Goal: Find specific page/section: Find specific page/section

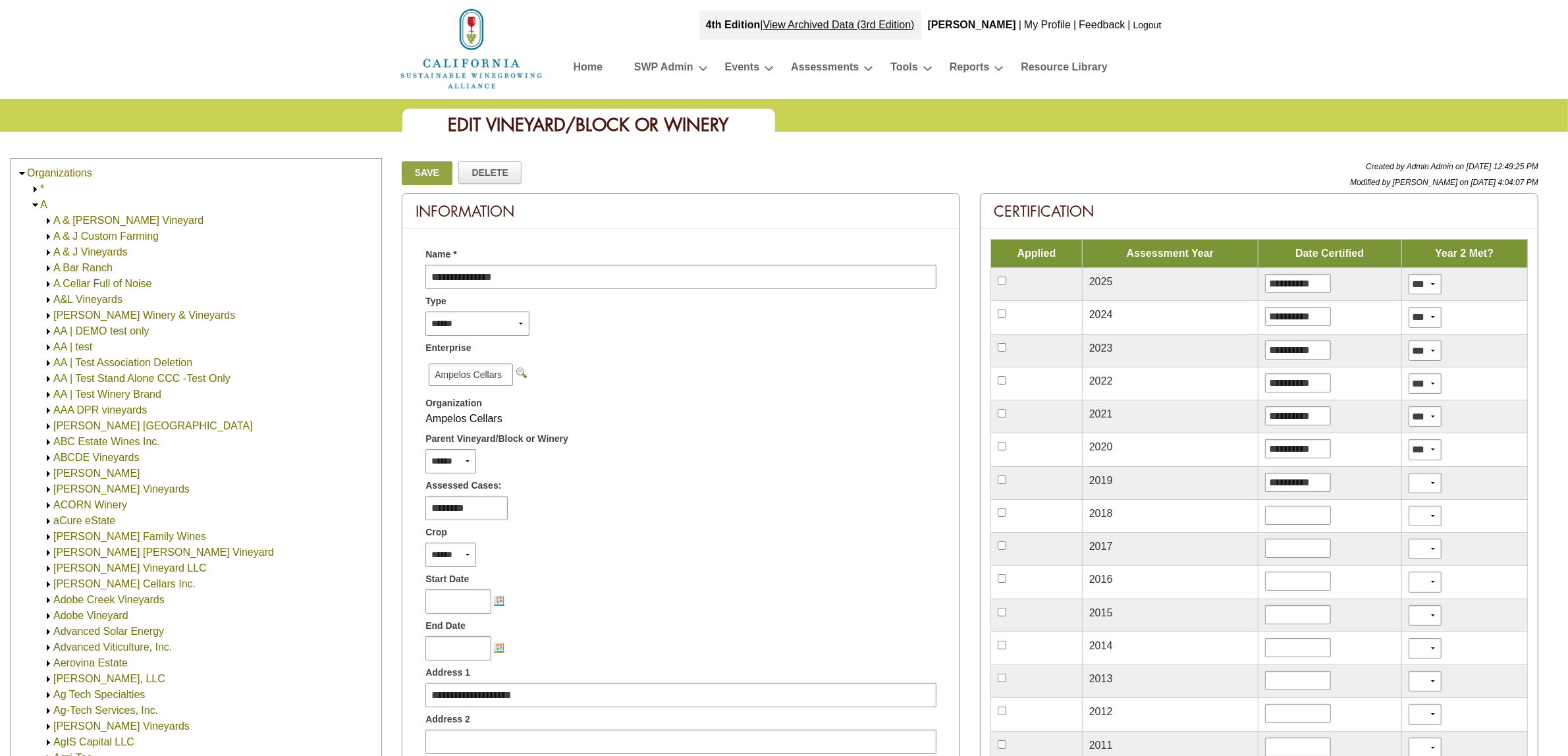
click at [33, 203] on img at bounding box center [35, 205] width 10 height 10
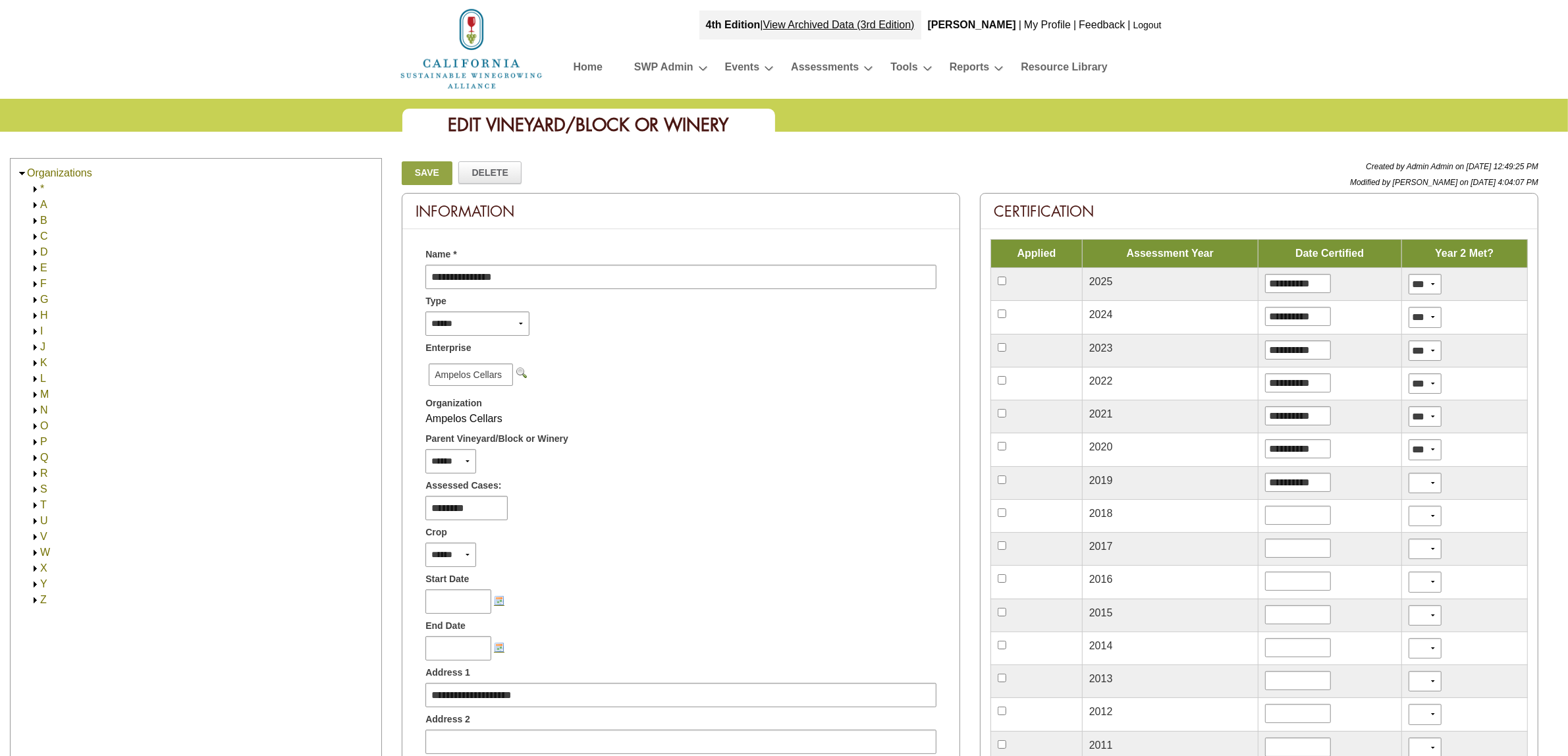
click at [33, 237] on img at bounding box center [35, 237] width 10 height 10
click at [32, 474] on img at bounding box center [35, 474] width 10 height 10
click at [35, 235] on img at bounding box center [35, 237] width 10 height 10
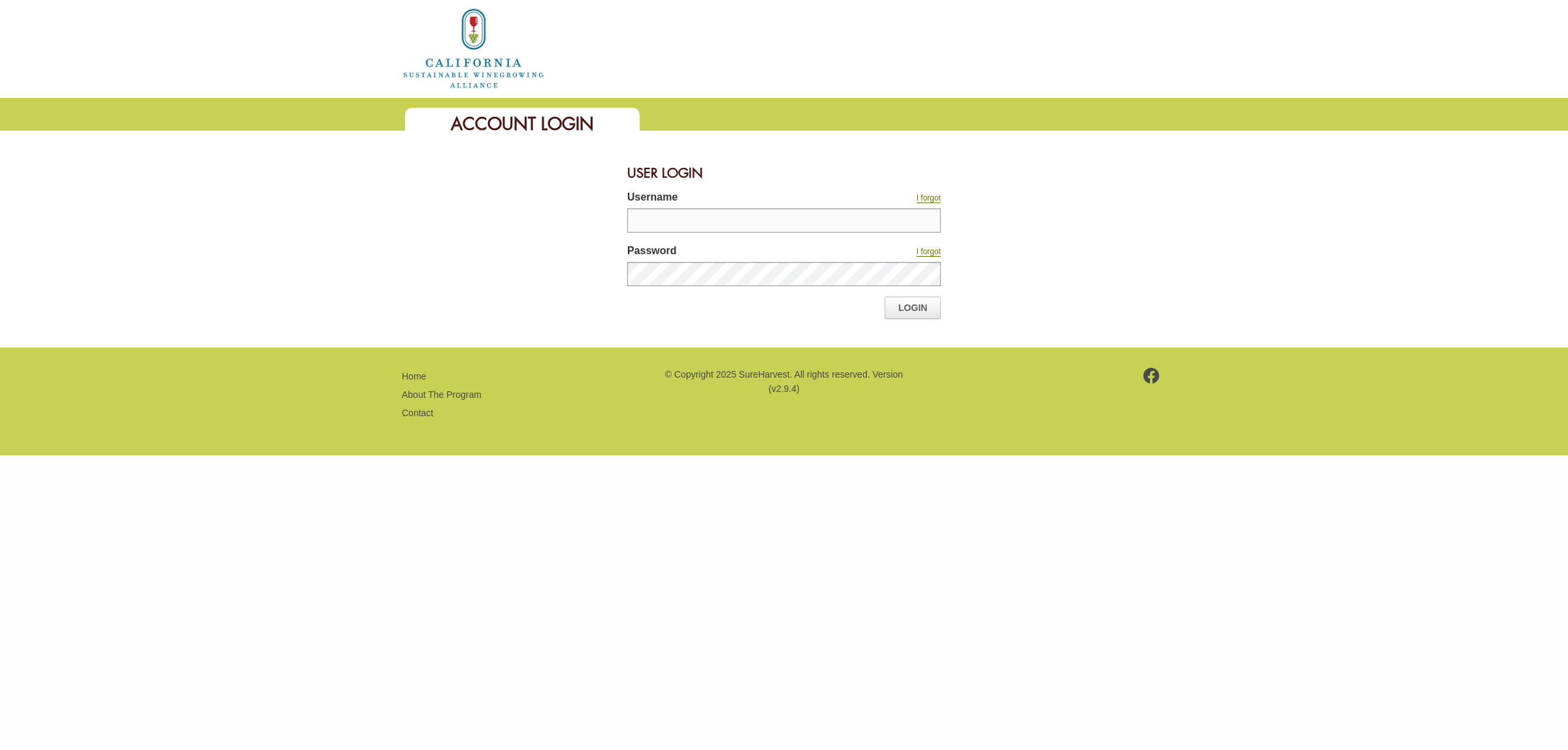
type input "*******"
click at [907, 299] on link "Login" at bounding box center [913, 307] width 56 height 22
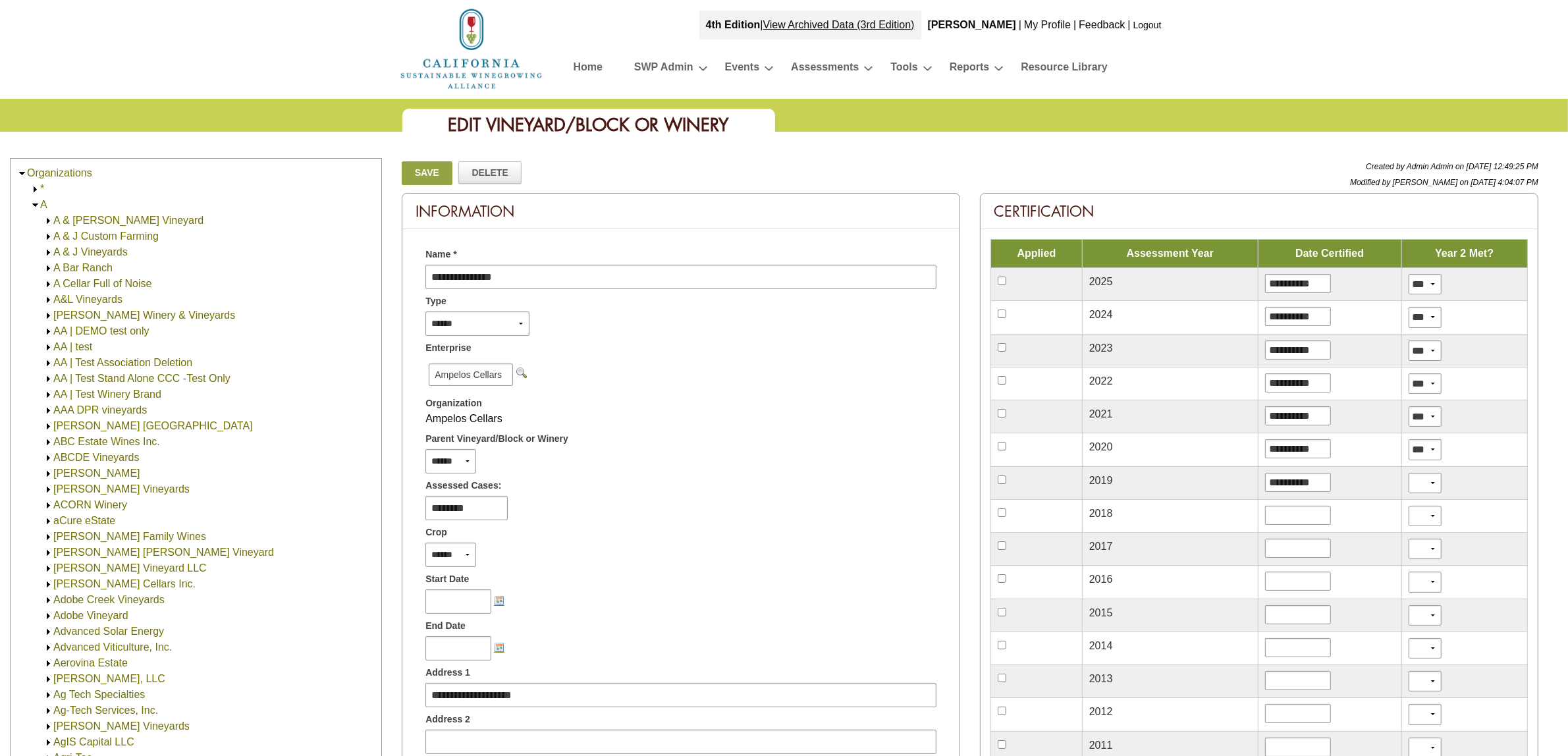
click at [35, 205] on img at bounding box center [35, 205] width 10 height 10
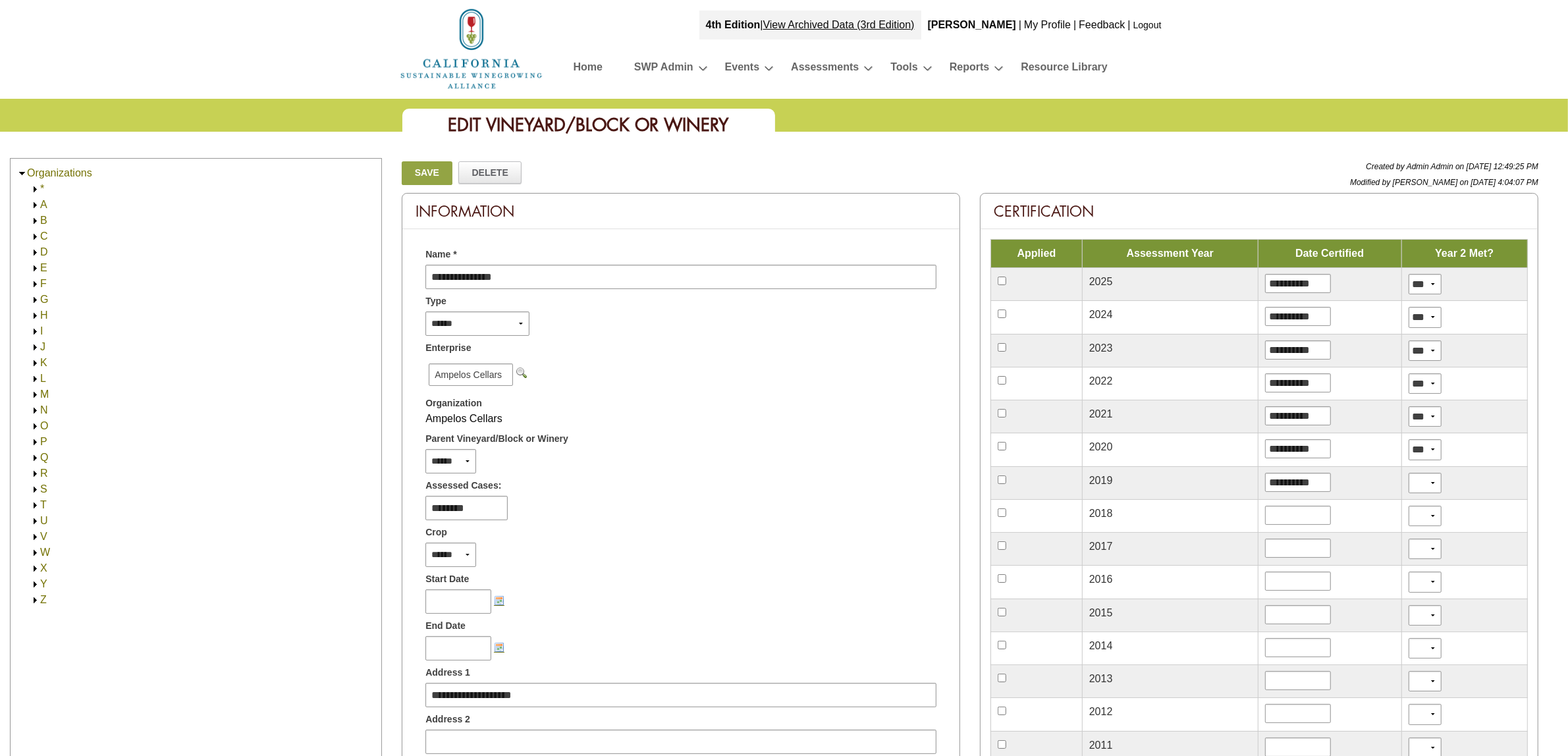
click at [33, 239] on img at bounding box center [35, 237] width 10 height 10
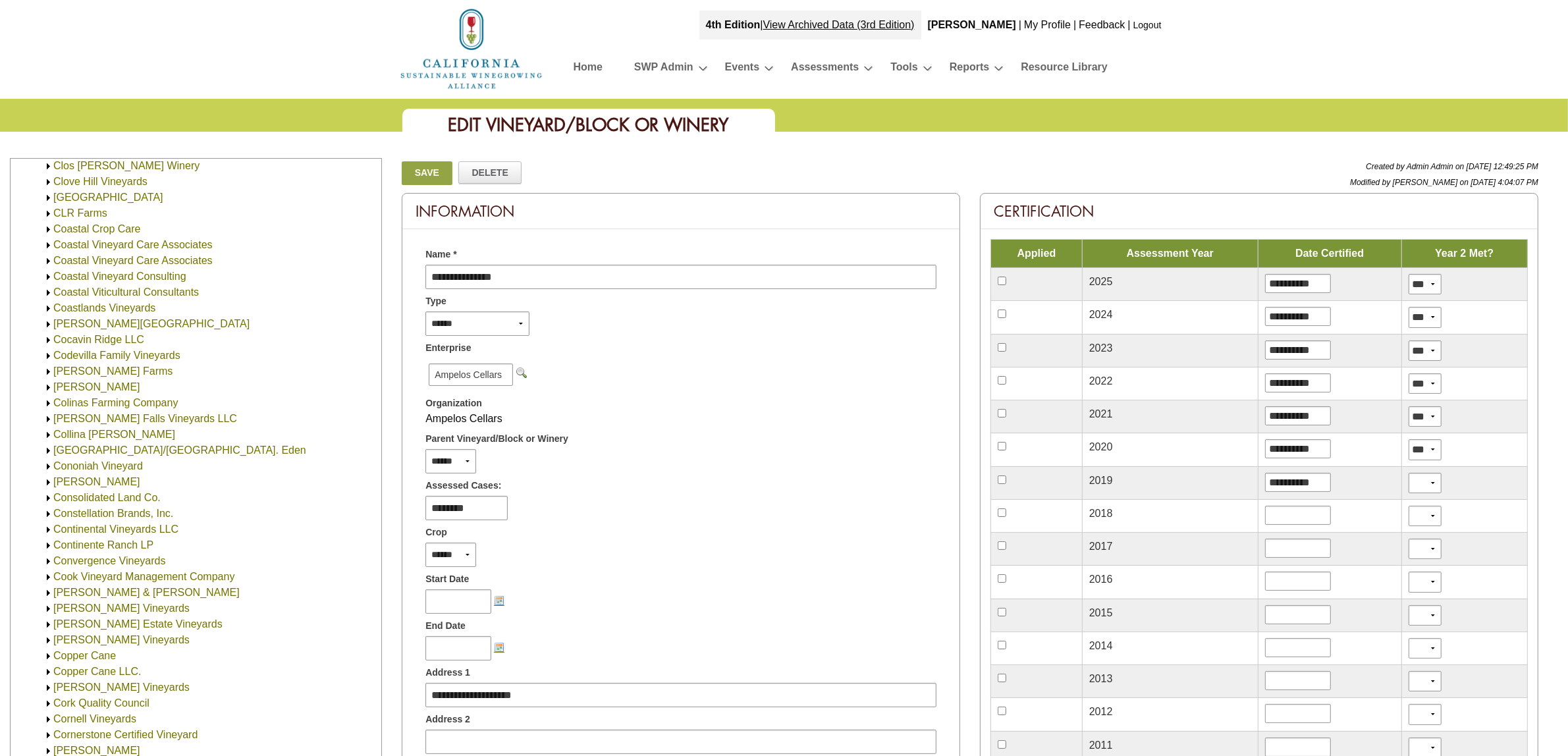
scroll to position [2634, 0]
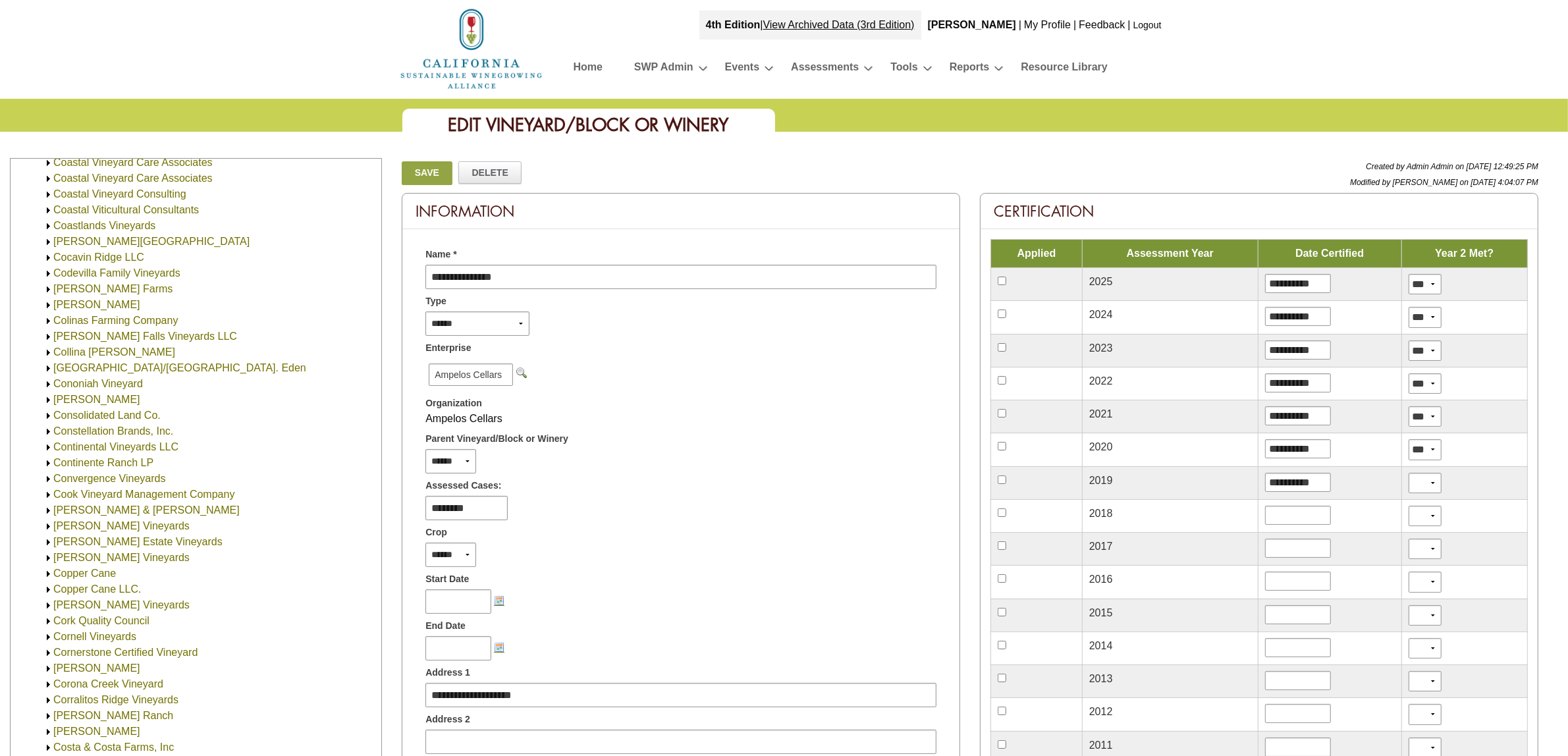
click at [48, 432] on img at bounding box center [48, 431] width 10 height 10
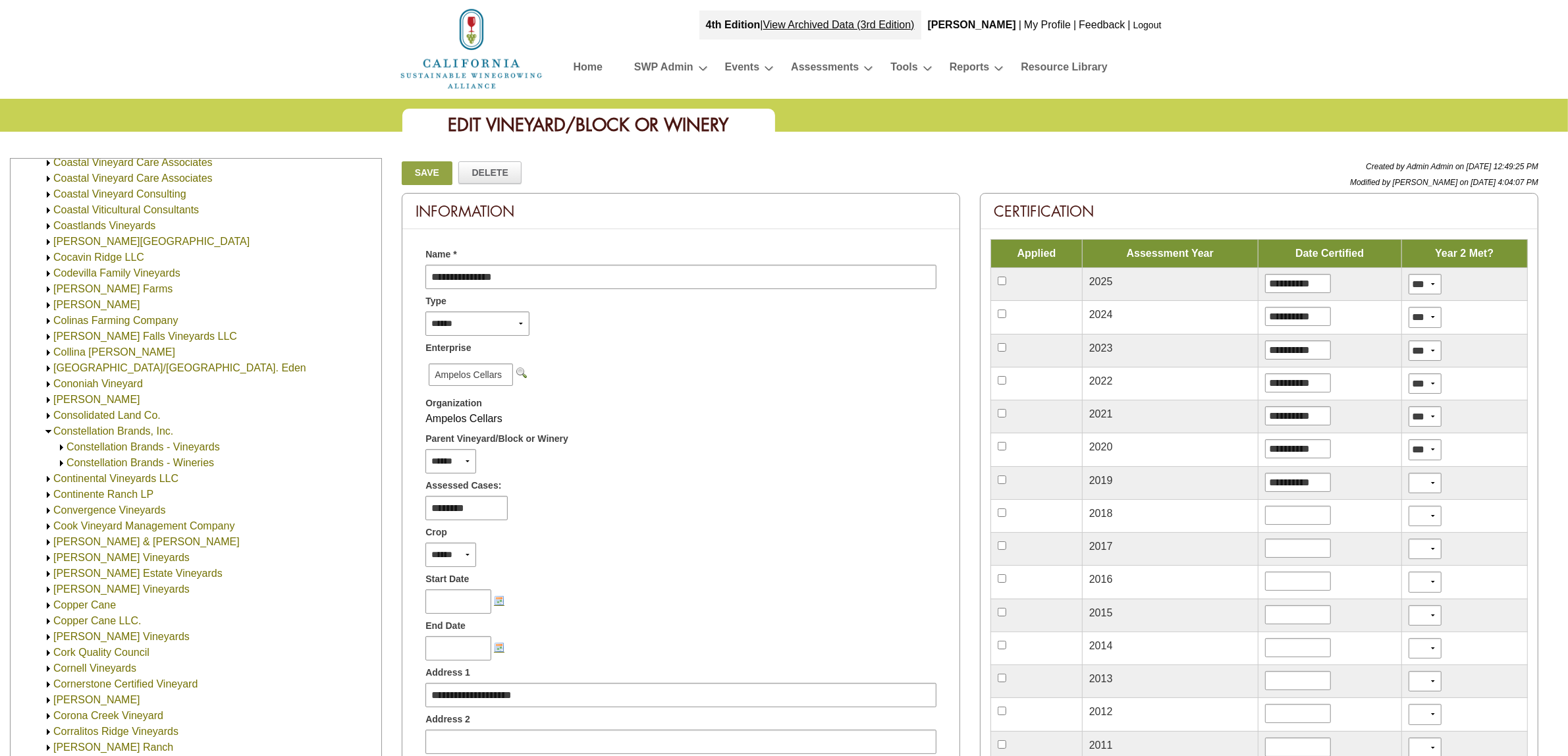
click at [83, 430] on link "Constellation Brands, Inc." at bounding box center [113, 431] width 120 height 11
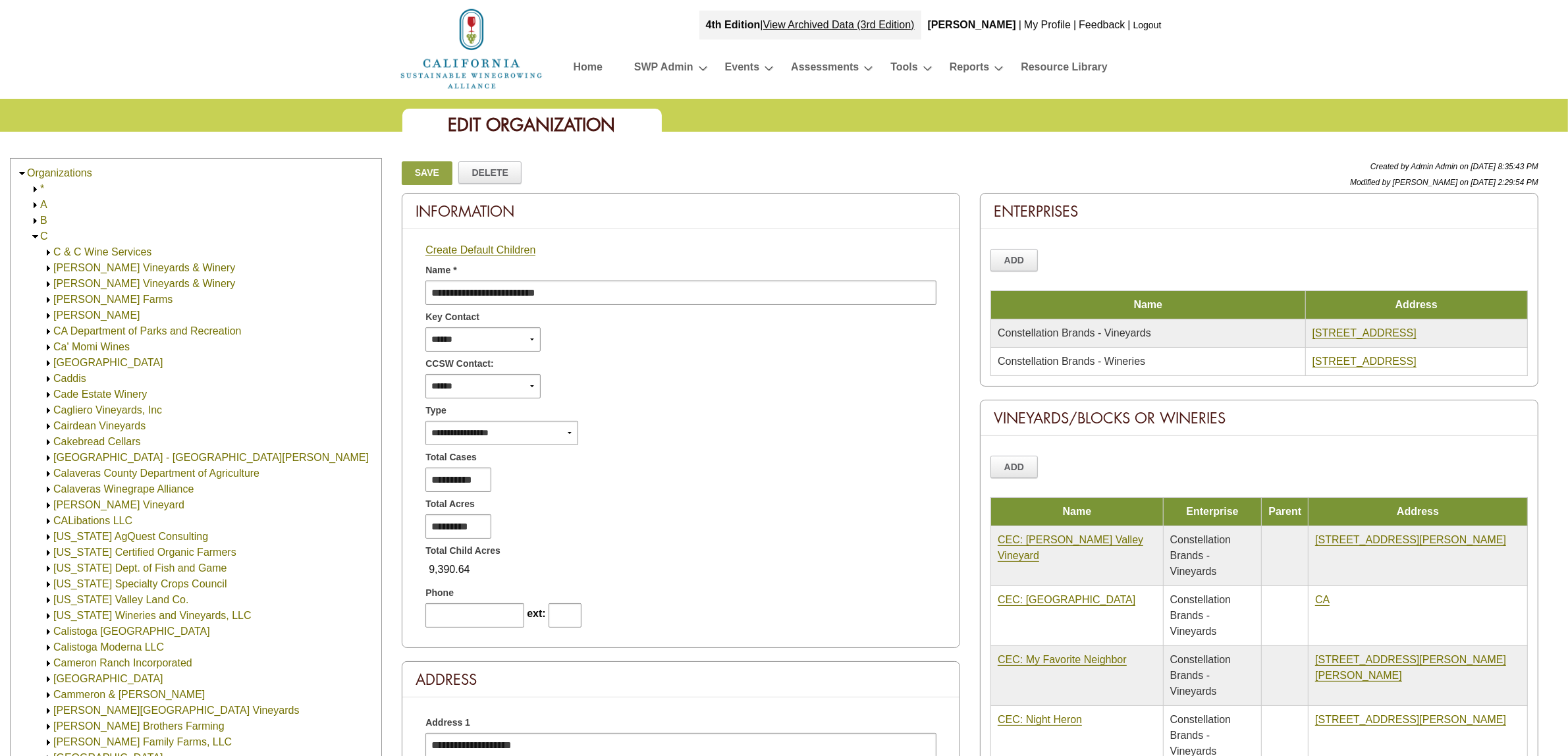
click at [35, 235] on img at bounding box center [35, 237] width 10 height 10
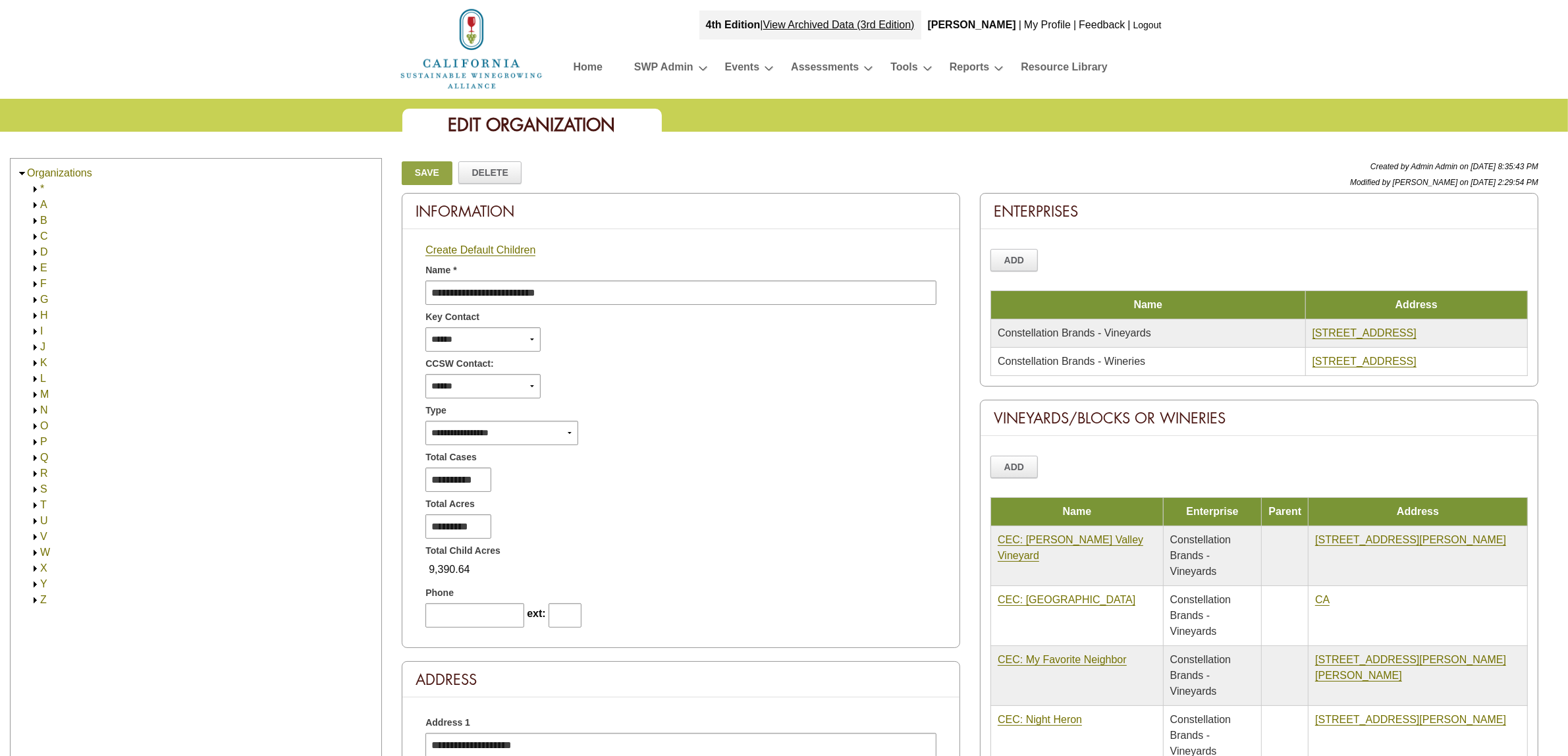
click at [35, 300] on img at bounding box center [35, 300] width 10 height 10
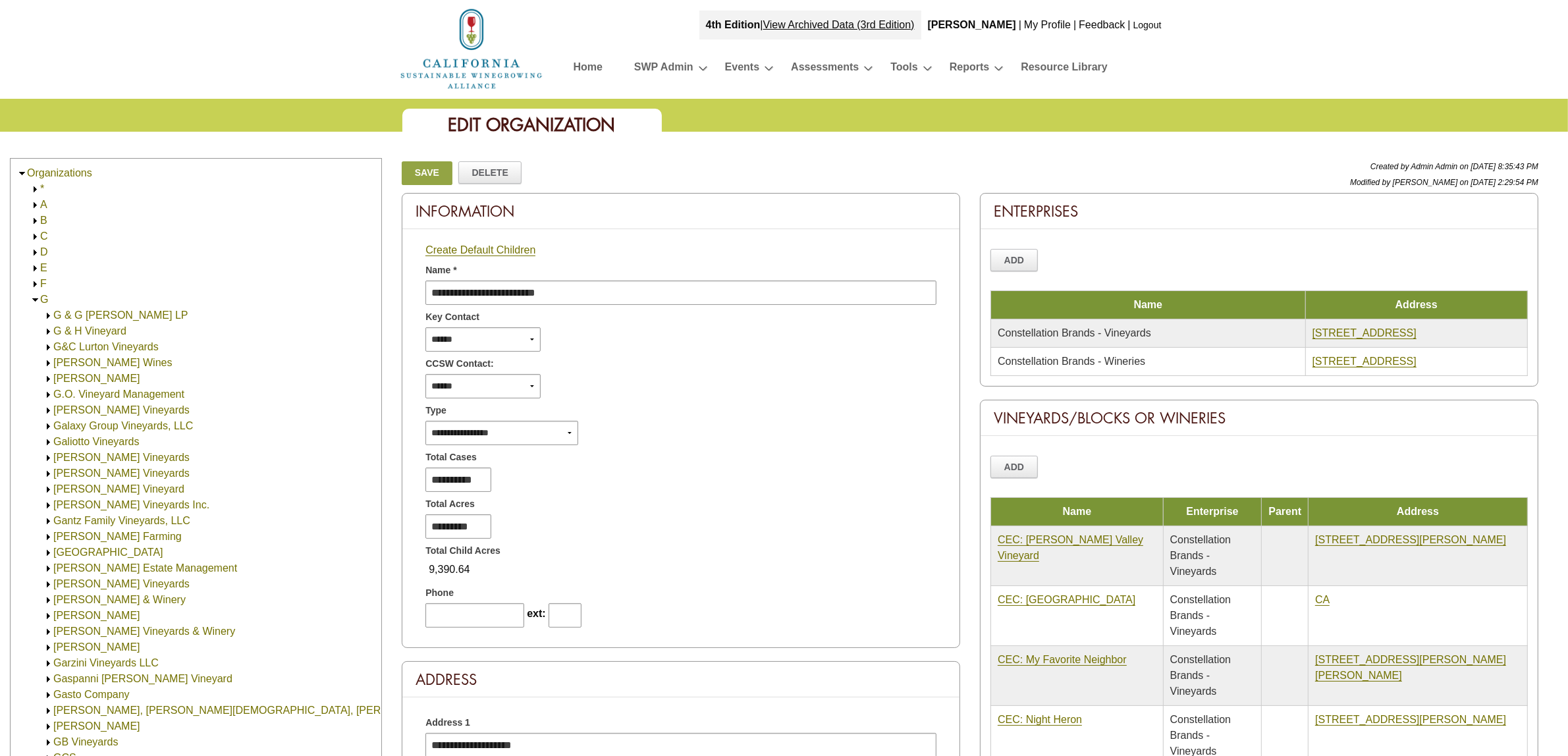
click at [37, 300] on img at bounding box center [35, 300] width 10 height 10
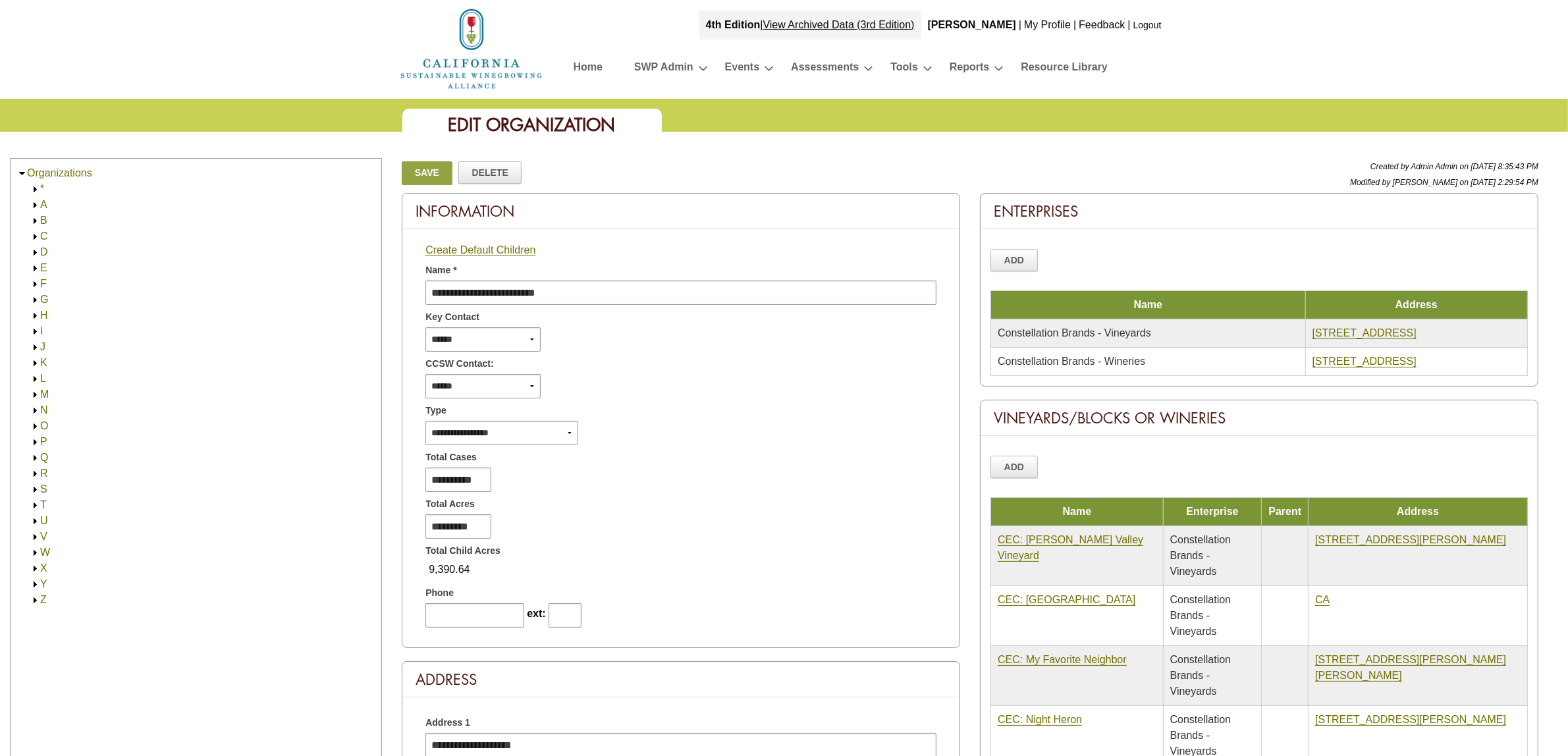
click at [33, 472] on img at bounding box center [35, 474] width 10 height 10
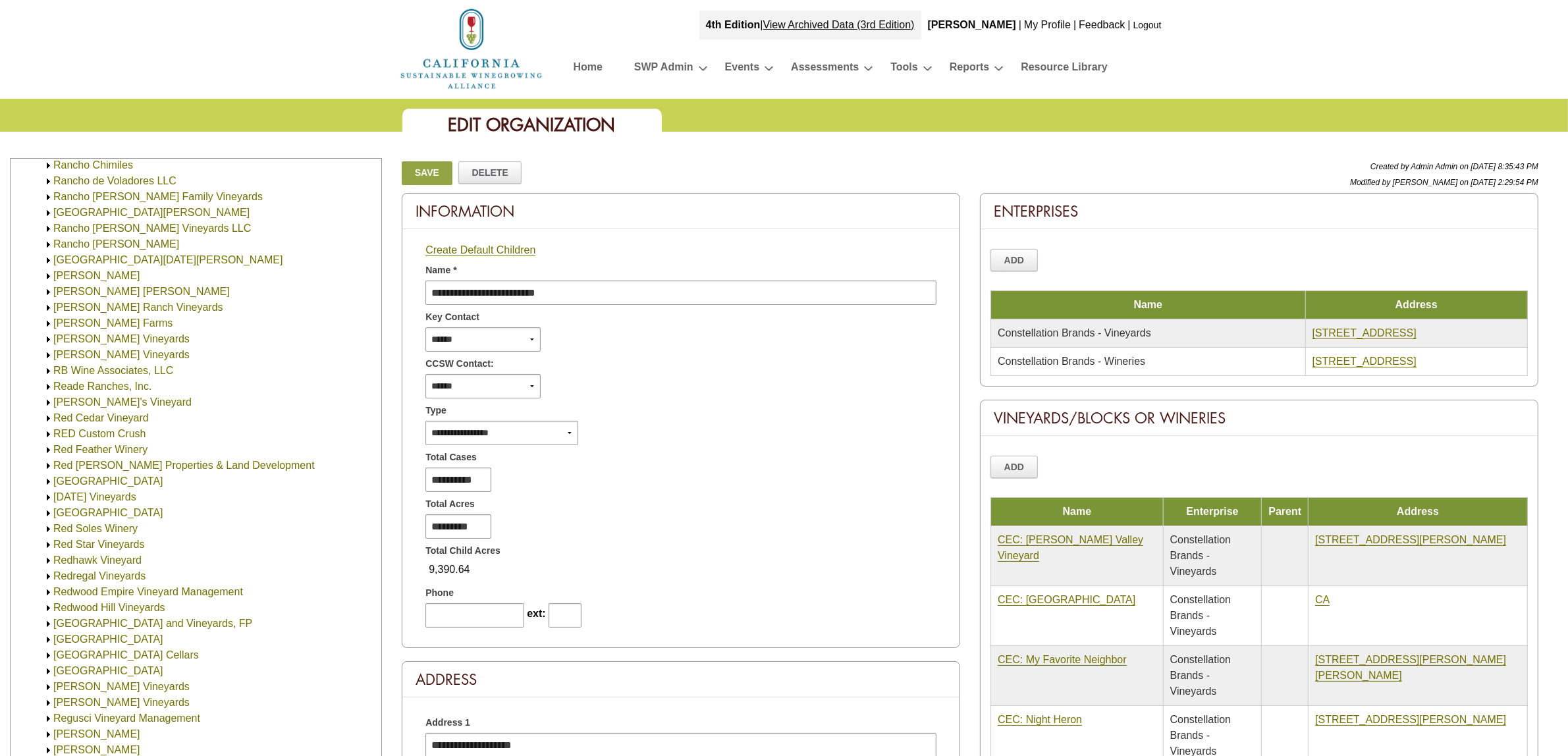
scroll to position [824, 0]
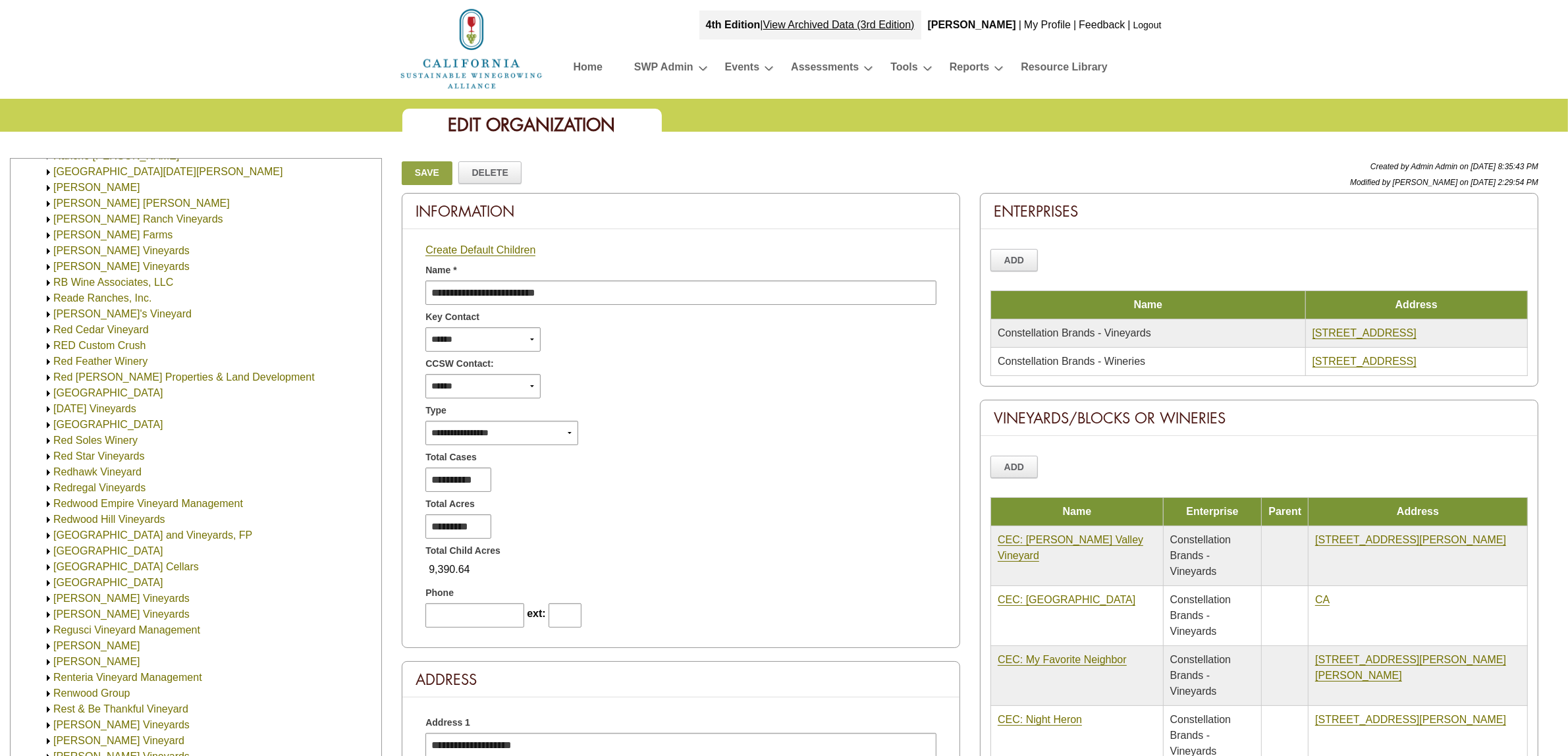
click at [47, 508] on img at bounding box center [48, 504] width 10 height 10
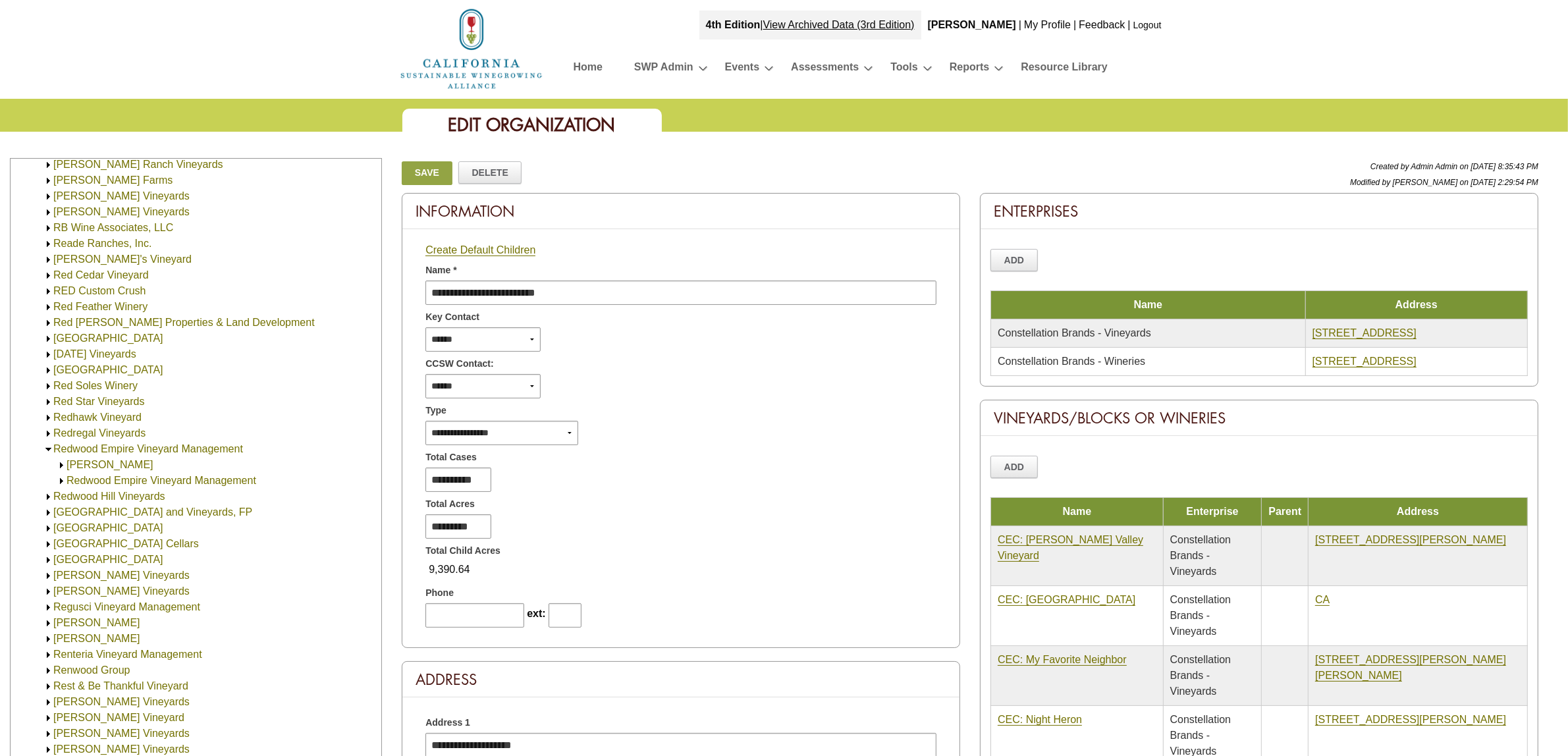
scroll to position [905, 0]
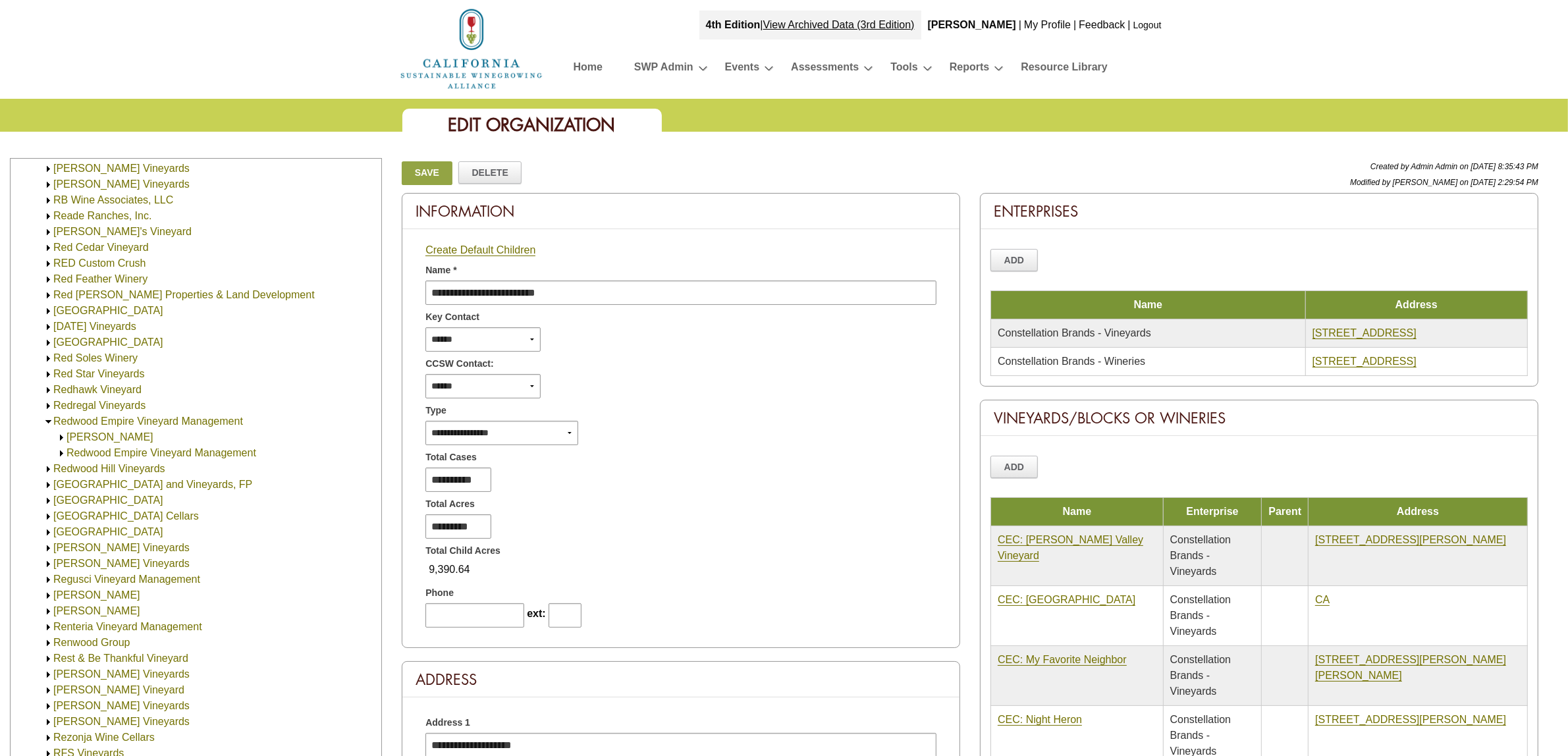
click at [58, 451] on img at bounding box center [62, 453] width 10 height 10
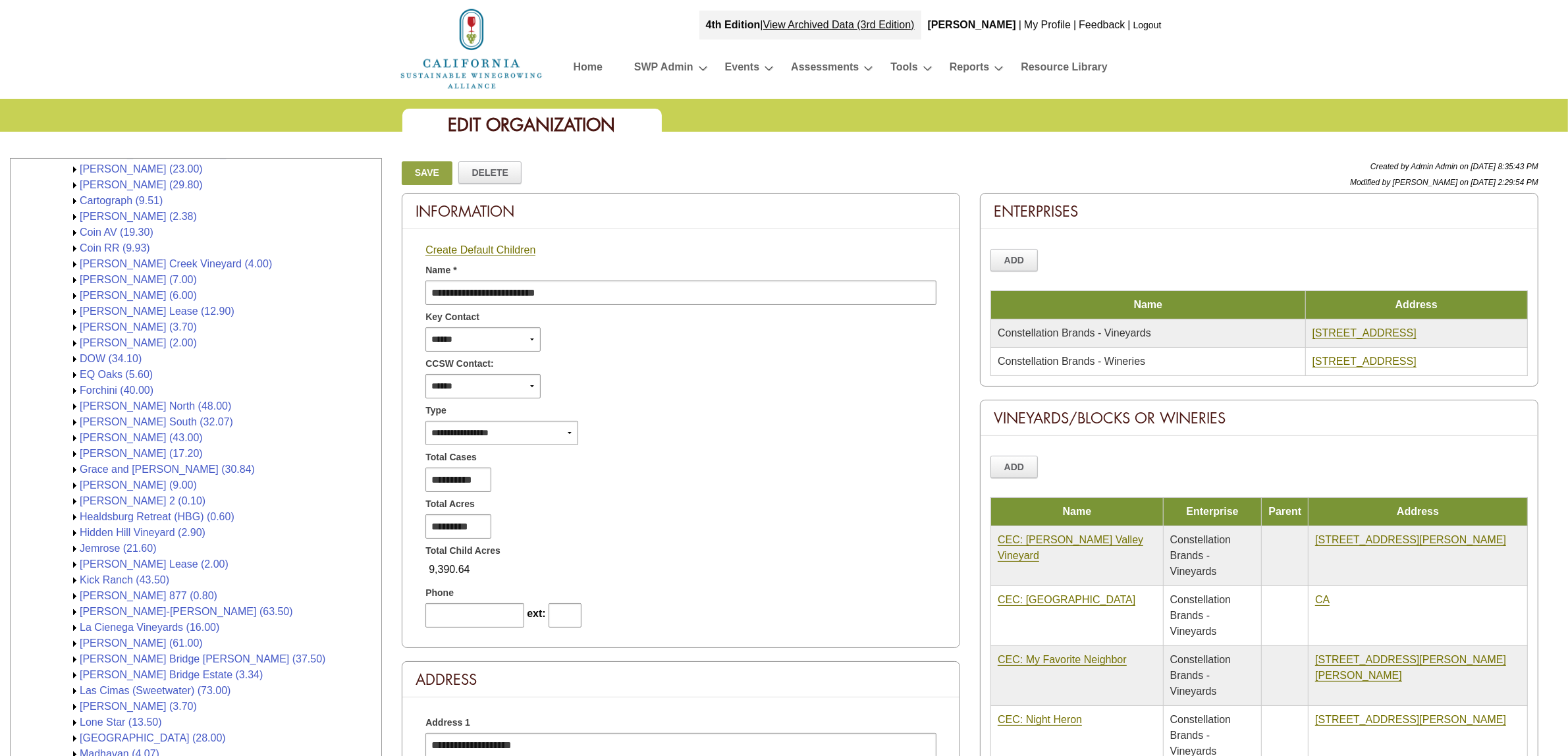
scroll to position [1482, 0]
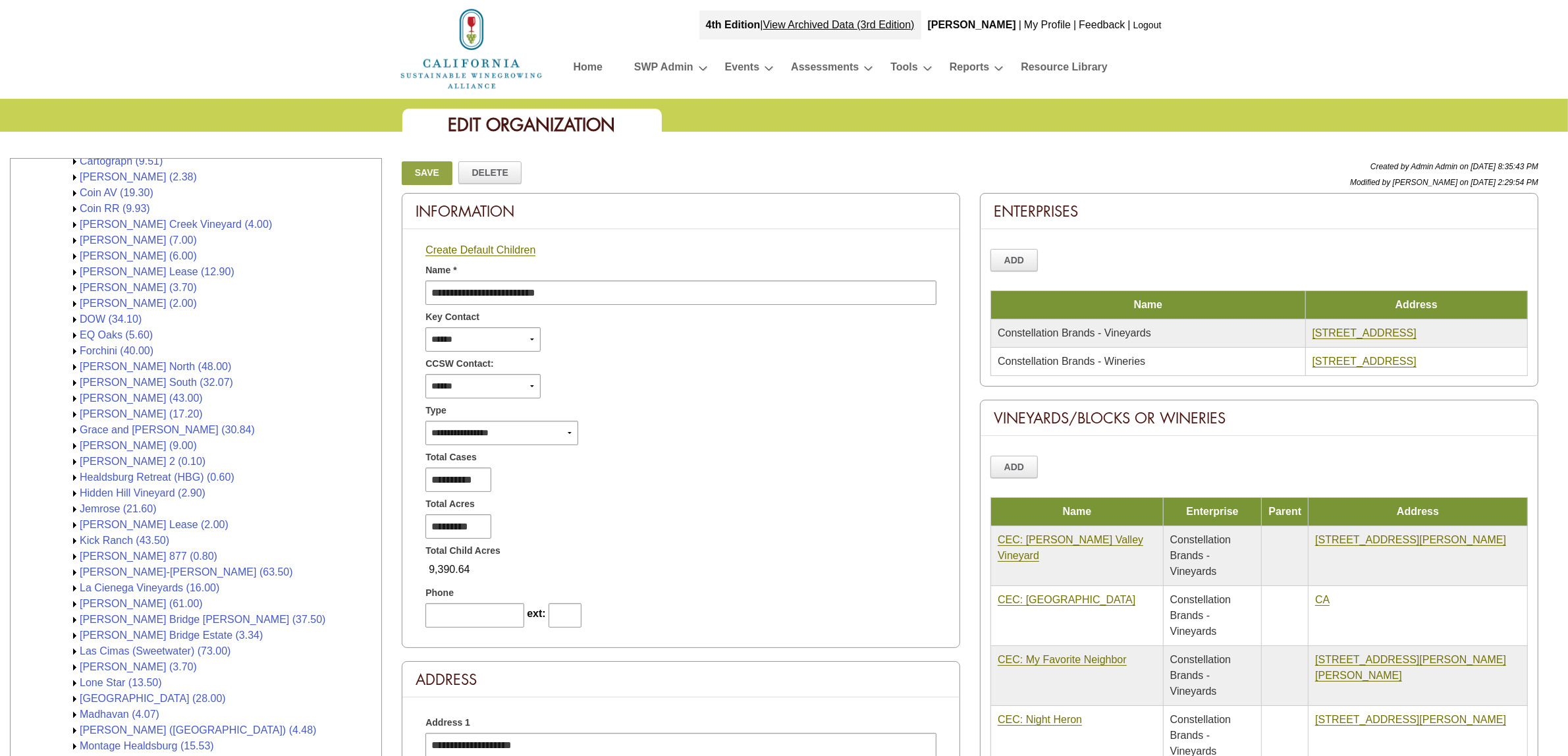
click at [103, 428] on link "Grace and [PERSON_NAME] (30.84)" at bounding box center [168, 429] width 175 height 11
